Goal: Task Accomplishment & Management: Complete application form

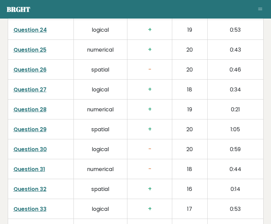
scroll to position [1489, 0]
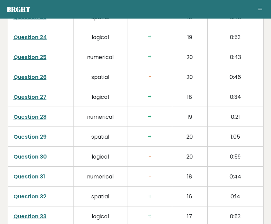
click at [36, 153] on link "Question 30" at bounding box center [29, 157] width 33 height 8
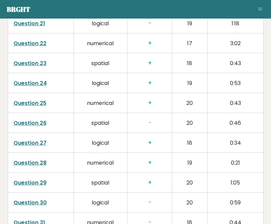
scroll to position [1440, 0]
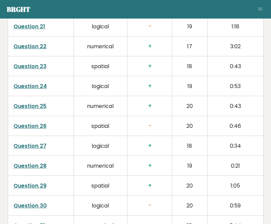
click at [44, 122] on link "Question 26" at bounding box center [29, 126] width 33 height 8
click at [34, 122] on link "Question 26" at bounding box center [29, 126] width 33 height 8
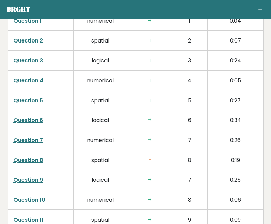
scroll to position [1034, 0]
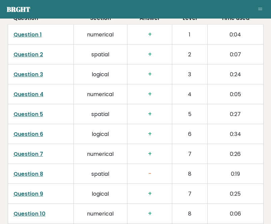
click at [22, 170] on link "Question 8" at bounding box center [28, 174] width 30 height 8
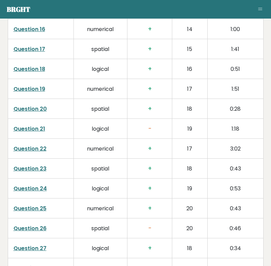
scroll to position [1340, 0]
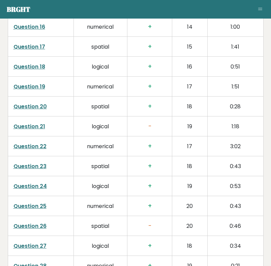
click at [25, 116] on td "Question 21" at bounding box center [41, 126] width 66 height 20
click at [18, 122] on link "Question 21" at bounding box center [29, 126] width 32 height 8
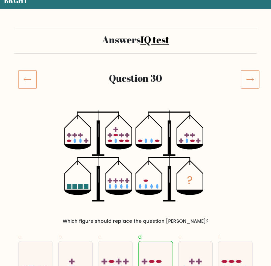
scroll to position [35, 0]
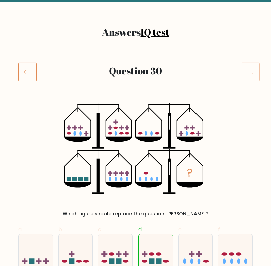
click at [249, 66] on icon at bounding box center [250, 71] width 19 height 19
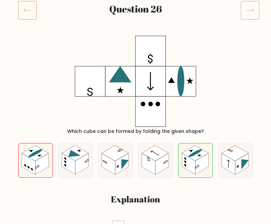
scroll to position [90, 0]
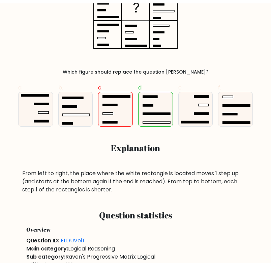
scroll to position [182, 0]
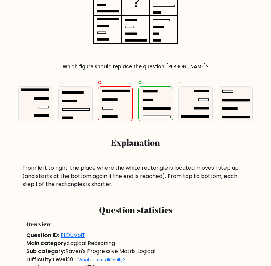
click at [116, 111] on icon at bounding box center [115, 104] width 34 height 34
radio input "true"
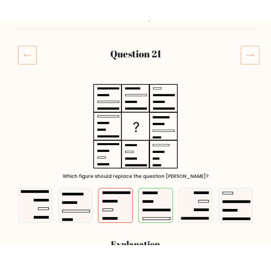
scroll to position [64, 0]
